Goal: Task Accomplishment & Management: Use online tool/utility

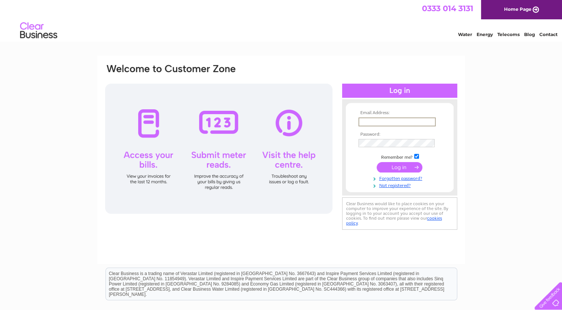
click at [371, 121] on input "text" at bounding box center [396, 121] width 77 height 9
type input "[EMAIL_ADDRESS][DOMAIN_NAME]"
click at [421, 90] on div at bounding box center [399, 91] width 115 height 14
click at [408, 165] on input "submit" at bounding box center [399, 166] width 46 height 10
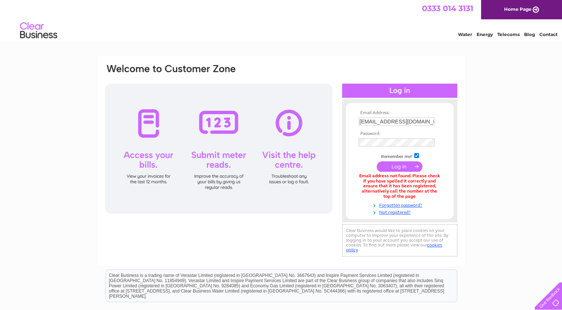
click at [410, 164] on input "submit" at bounding box center [399, 166] width 46 height 10
click at [392, 121] on input "[EMAIL_ADDRESS][DOMAIN_NAME]" at bounding box center [396, 121] width 77 height 9
click at [429, 120] on input "[EMAIL_ADDRESS][DOMAIN_NAME]" at bounding box center [396, 121] width 77 height 9
click at [415, 121] on input "so.uk" at bounding box center [396, 121] width 77 height 9
type input "s"
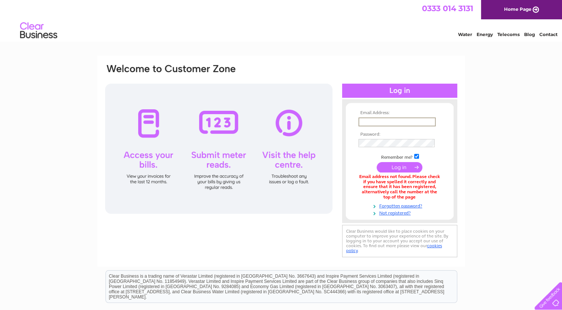
click at [415, 121] on input "text" at bounding box center [396, 121] width 77 height 9
click at [363, 122] on input "text" at bounding box center [396, 121] width 77 height 9
click at [369, 92] on div at bounding box center [399, 91] width 115 height 14
click at [371, 122] on input "text" at bounding box center [396, 121] width 76 height 8
type input "c"
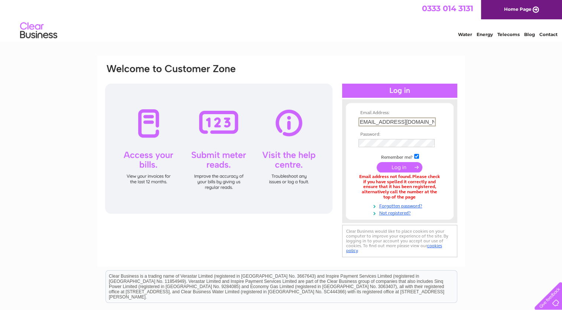
scroll to position [0, 4]
type input "stevenwatson1402@yahoo.co.uk"
click at [409, 167] on input "submit" at bounding box center [399, 166] width 46 height 10
click at [415, 204] on link "Forgotten password?" at bounding box center [400, 204] width 84 height 7
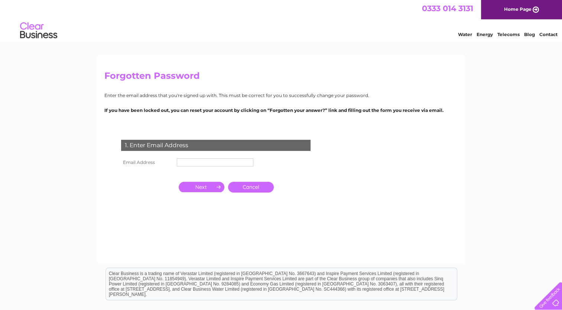
click at [182, 162] on input "text" at bounding box center [215, 162] width 76 height 8
type input "stevenwatson1402@yahoo.co.uk"
click at [211, 187] on input "button" at bounding box center [202, 187] width 46 height 10
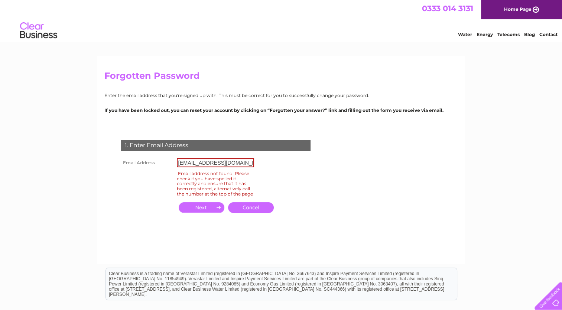
click at [259, 210] on link "Cancel" at bounding box center [251, 207] width 46 height 11
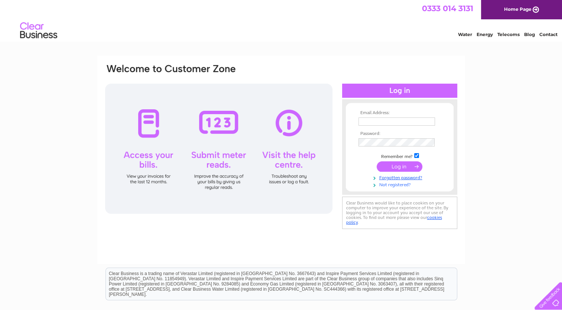
click at [396, 185] on link "Not registered?" at bounding box center [400, 183] width 84 height 7
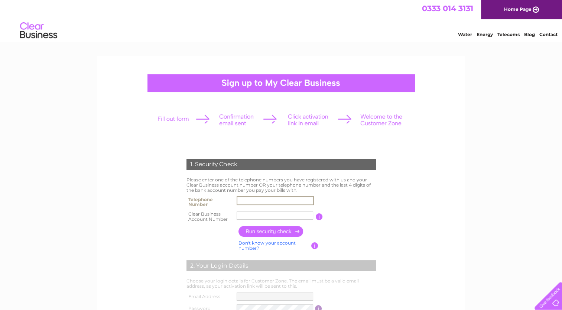
click at [250, 201] on input "text" at bounding box center [274, 200] width 77 height 9
type input "07778997145"
click at [265, 215] on input "Watsons" at bounding box center [274, 215] width 77 height 9
click at [266, 215] on input "Watsons" at bounding box center [274, 215] width 77 height 9
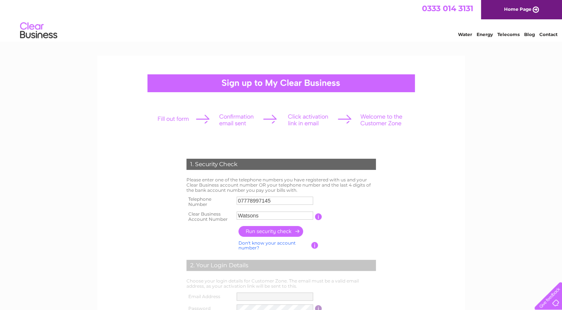
click at [389, 202] on div "1. Security Check Please enter one of the telephone numbers you have registered…" at bounding box center [281, 279] width 224 height 256
click at [267, 215] on input "Watsons" at bounding box center [274, 215] width 77 height 9
type input "W"
click at [267, 215] on input "text" at bounding box center [274, 215] width 77 height 9
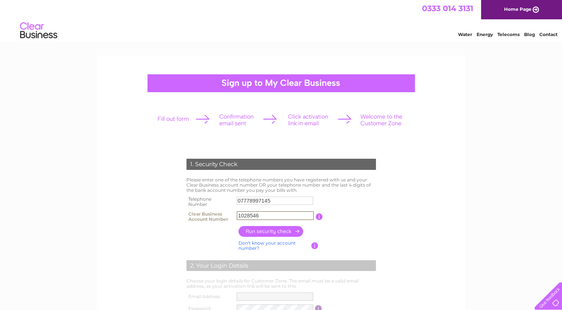
type input "1028546"
click at [282, 229] on input "button" at bounding box center [270, 231] width 65 height 11
type input "**********"
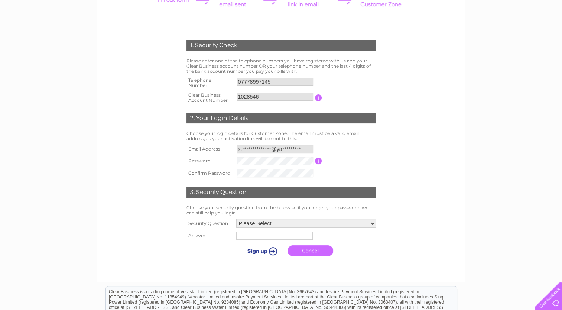
scroll to position [168, 0]
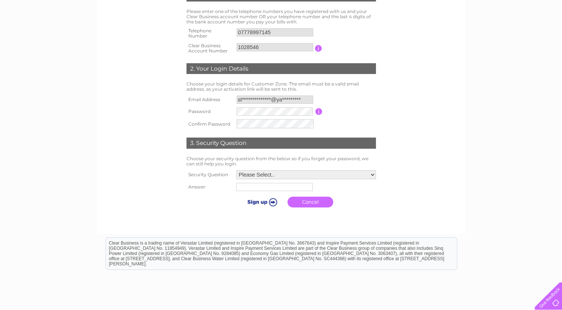
click at [396, 114] on form "1. Security Check Please enter one of the telephone numbers you have registered…" at bounding box center [280, 101] width 353 height 250
click at [304, 99] on input "**********" at bounding box center [274, 99] width 76 height 8
click at [304, 99] on input "**********" at bounding box center [274, 99] width 77 height 9
click at [373, 173] on select "Please Select.. In what town or city was your first job? In what town or city d…" at bounding box center [305, 174] width 140 height 10
select select "4"
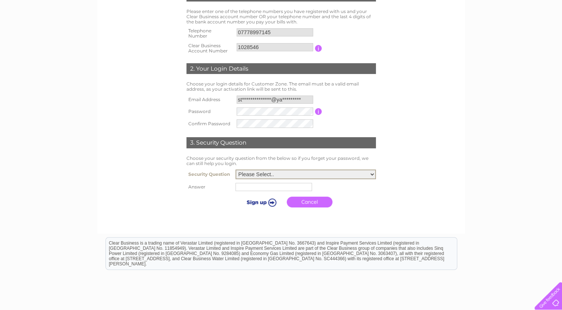
click at [235, 169] on select "Please Select.. In what town or city was your first job? In what town or city d…" at bounding box center [305, 174] width 140 height 10
click at [252, 187] on input "text" at bounding box center [274, 186] width 77 height 9
type input "Naters Street"
click at [272, 200] on input "submit" at bounding box center [261, 201] width 46 height 10
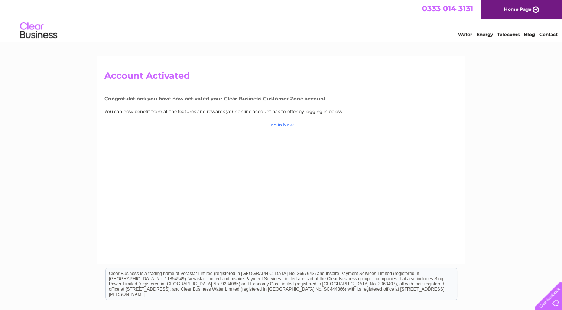
click at [288, 125] on link "Log in Now" at bounding box center [281, 125] width 26 height 6
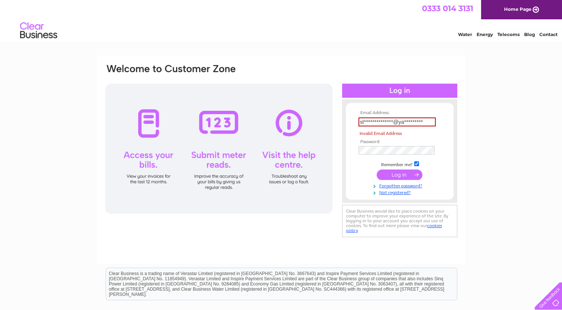
click at [387, 166] on tbody "**********" at bounding box center [399, 152] width 86 height 85
click at [429, 122] on input "**********" at bounding box center [396, 121] width 77 height 9
type input "s"
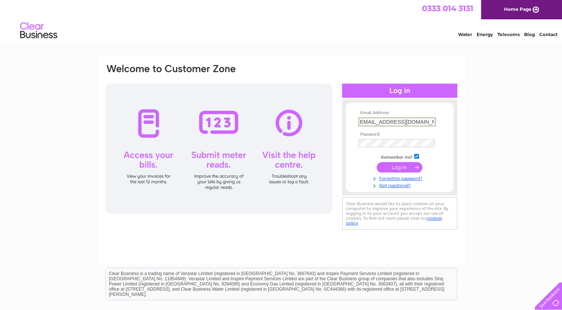
scroll to position [0, 4]
type input "stevenwatson1402@yahoo.co.uk"
click at [410, 165] on input "submit" at bounding box center [399, 166] width 46 height 10
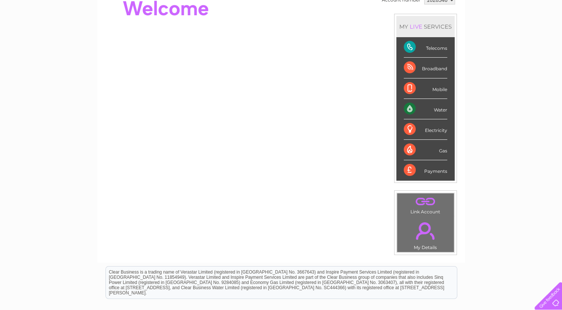
scroll to position [89, 0]
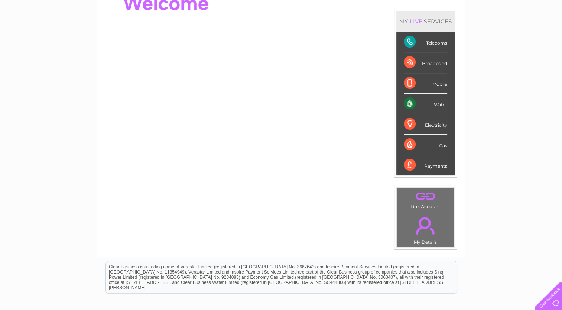
click at [426, 102] on div "Water" at bounding box center [424, 104] width 43 height 20
click at [417, 22] on div "LIVE" at bounding box center [416, 21] width 16 height 7
click at [502, 59] on div "My Clear Business Login Details My Details My Preferences Link Account My Accou…" at bounding box center [281, 175] width 562 height 417
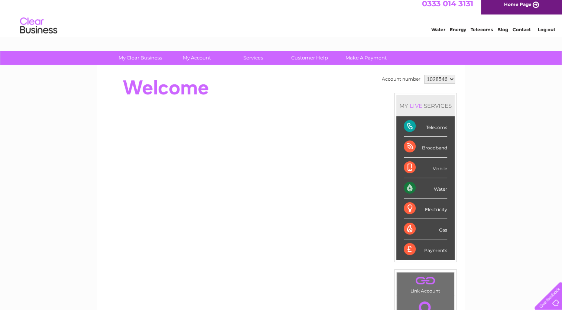
scroll to position [0, 0]
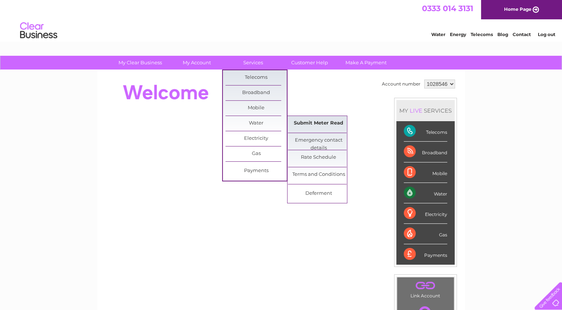
click at [313, 121] on link "Submit Meter Read" at bounding box center [318, 123] width 61 height 15
